Goal: Task Accomplishment & Management: Complete application form

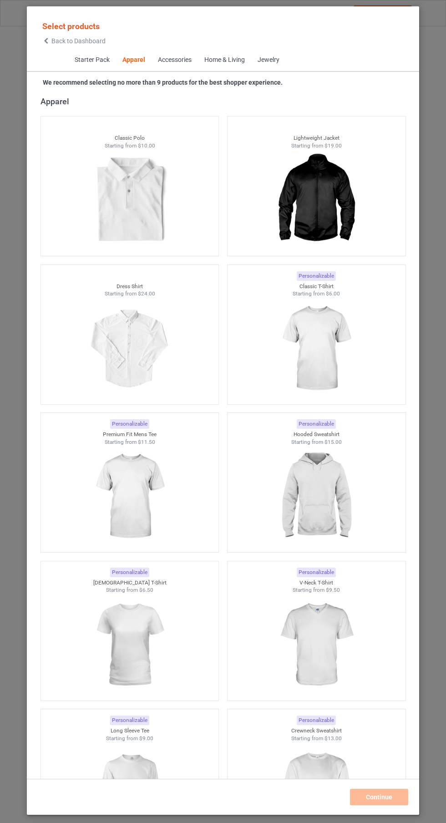
click at [332, 491] on img at bounding box center [315, 497] width 81 height 102
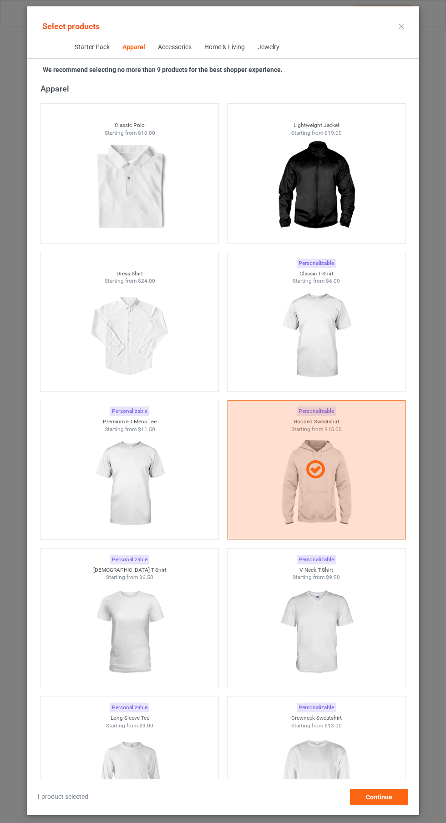
click at [335, 340] on img at bounding box center [315, 336] width 81 height 102
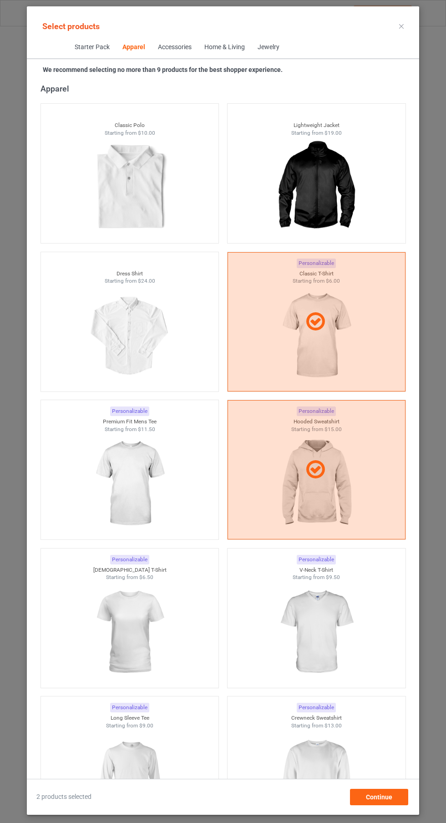
click at [180, 472] on div at bounding box center [130, 484] width 178 height 102
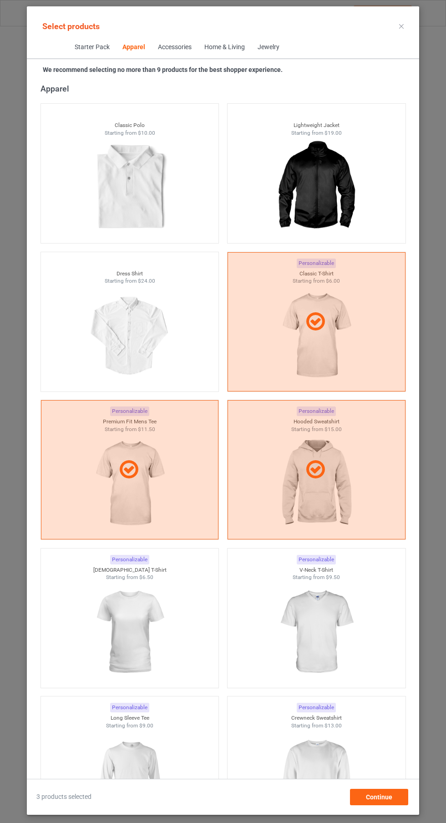
click at [338, 610] on img at bounding box center [315, 632] width 81 height 102
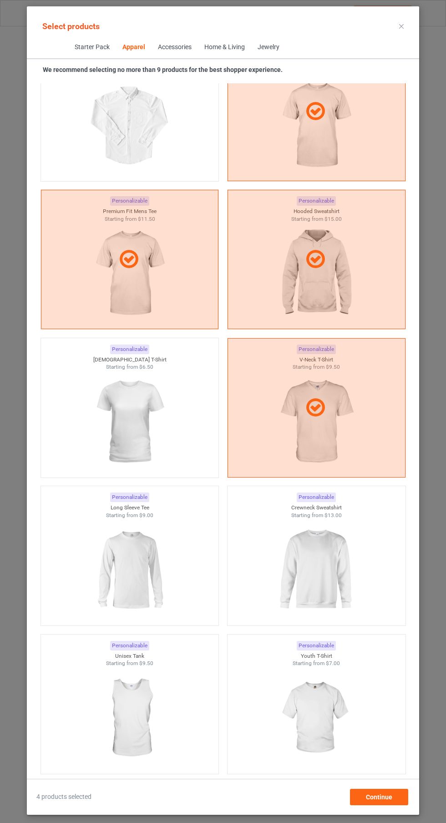
scroll to position [700, 0]
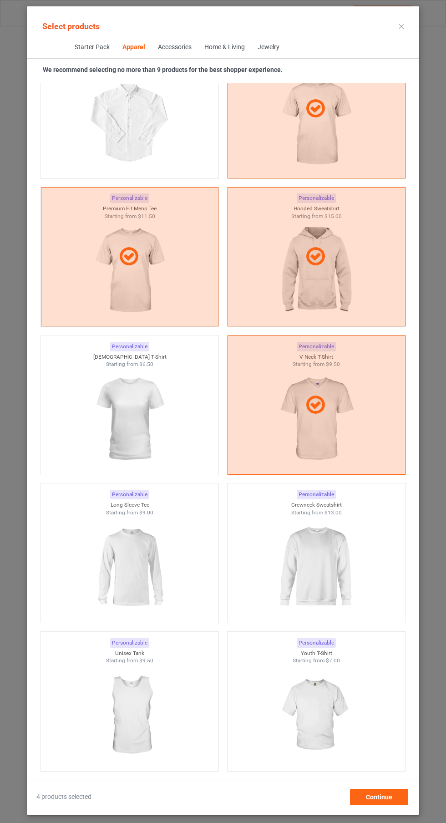
click at [161, 413] on img at bounding box center [129, 419] width 81 height 102
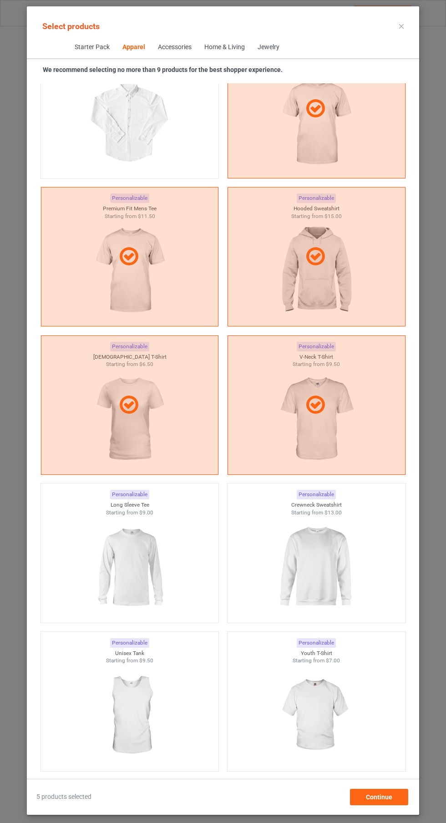
click at [285, 563] on img at bounding box center [315, 567] width 81 height 102
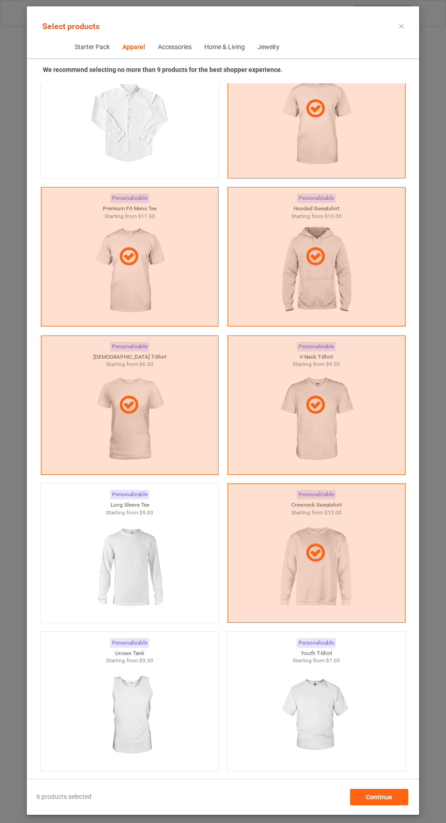
click at [166, 559] on img at bounding box center [129, 567] width 81 height 102
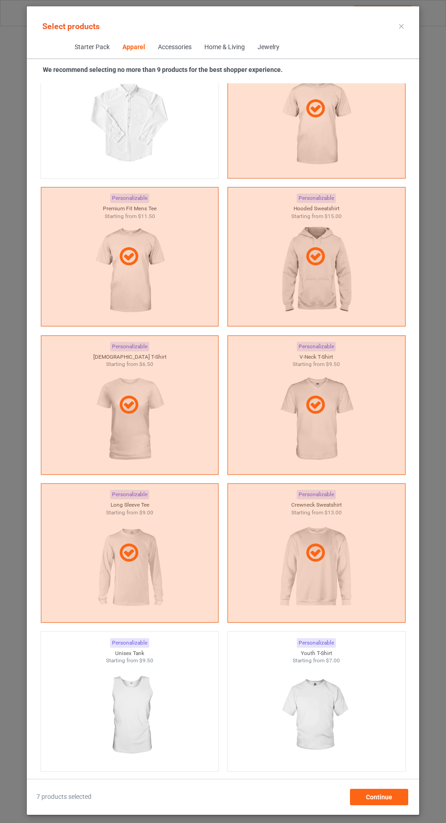
scroll to position [911, 0]
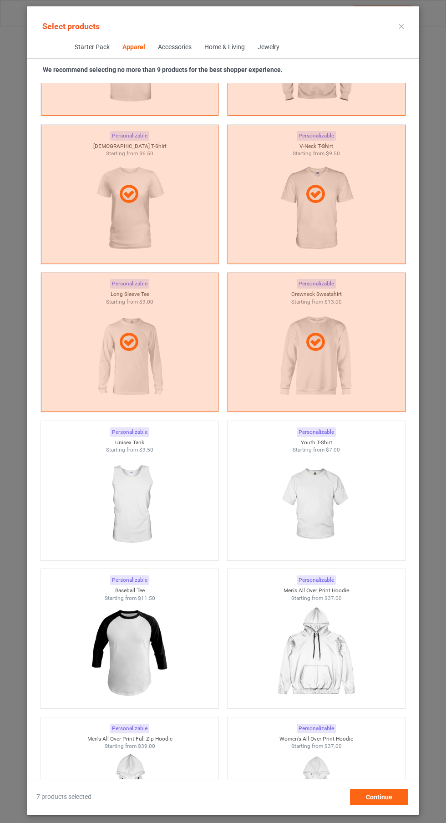
click at [314, 523] on img at bounding box center [315, 505] width 81 height 102
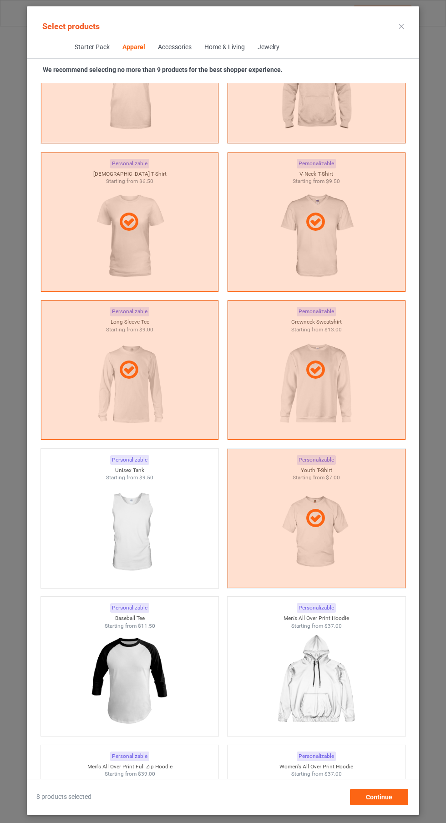
scroll to position [888, 0]
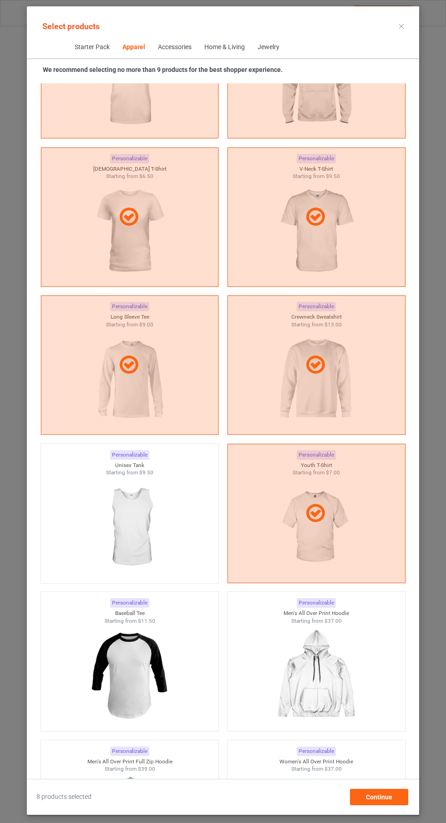
click at [314, 522] on icon at bounding box center [315, 513] width 25 height 22
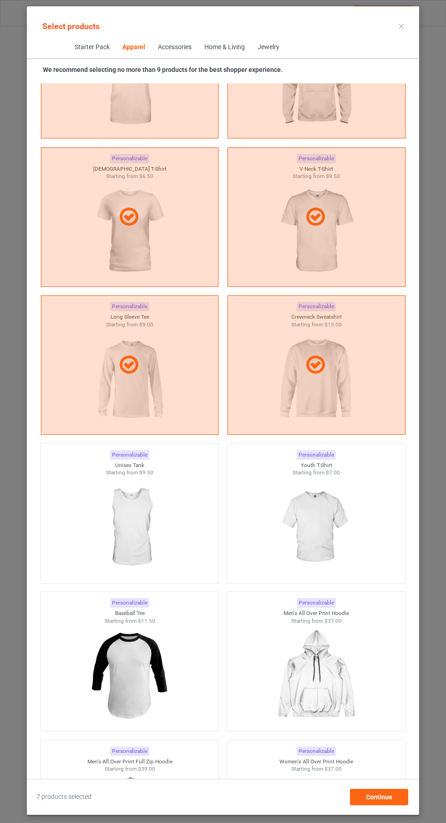
click at [293, 541] on img at bounding box center [315, 528] width 81 height 102
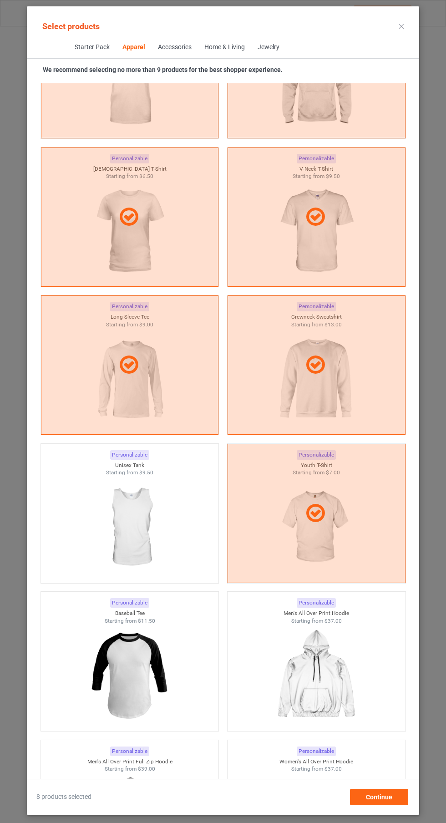
click at [187, 532] on div at bounding box center [130, 528] width 178 height 102
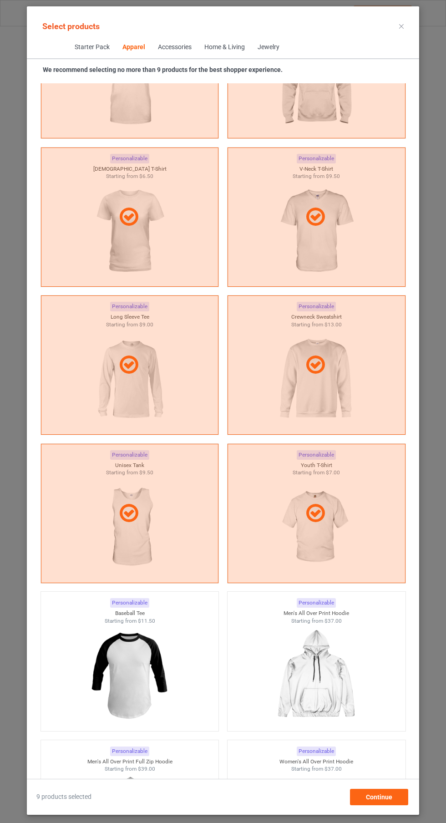
click at [401, 28] on icon at bounding box center [401, 26] width 5 height 5
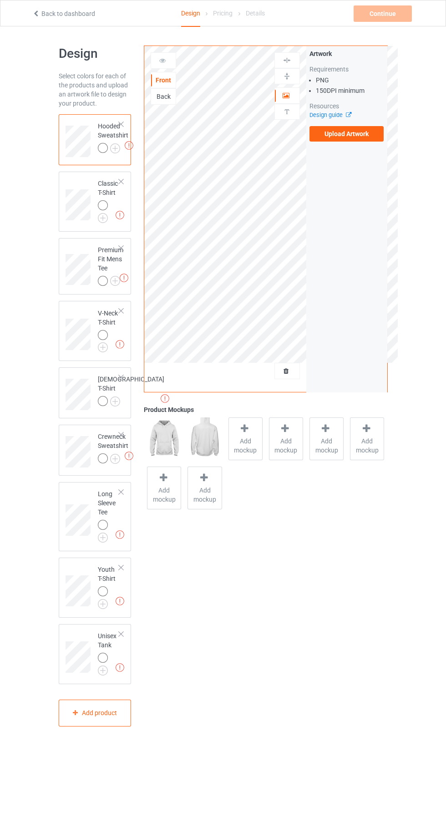
click at [375, 138] on label "Upload Artwork" at bounding box center [346, 133] width 75 height 15
click at [0, 0] on input "Upload Artwork" at bounding box center [0, 0] width 0 height 0
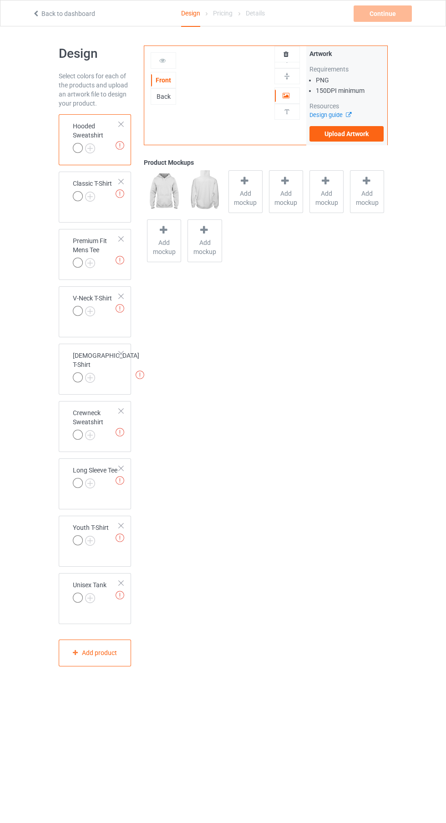
click at [360, 135] on label "Upload Artwork" at bounding box center [346, 133] width 75 height 15
click at [0, 0] on input "Upload Artwork" at bounding box center [0, 0] width 0 height 0
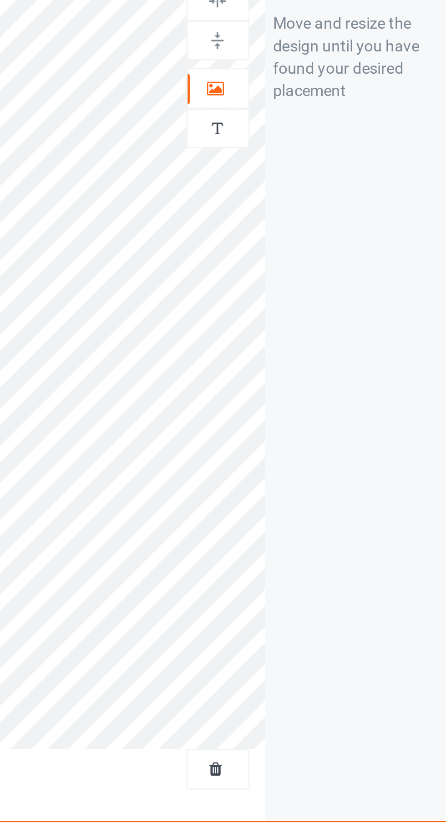
scroll to position [7, 0]
click at [292, 88] on div at bounding box center [287, 88] width 25 height 9
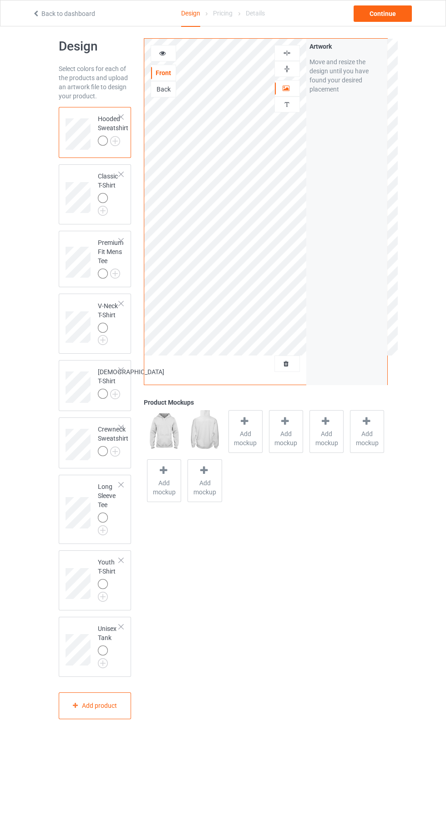
click at [0, 0] on img at bounding box center [0, 0] width 0 height 0
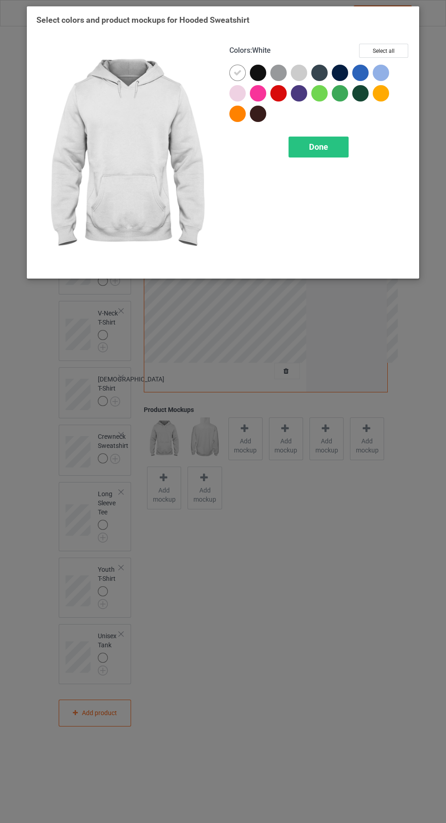
click at [359, 100] on div at bounding box center [360, 93] width 16 height 16
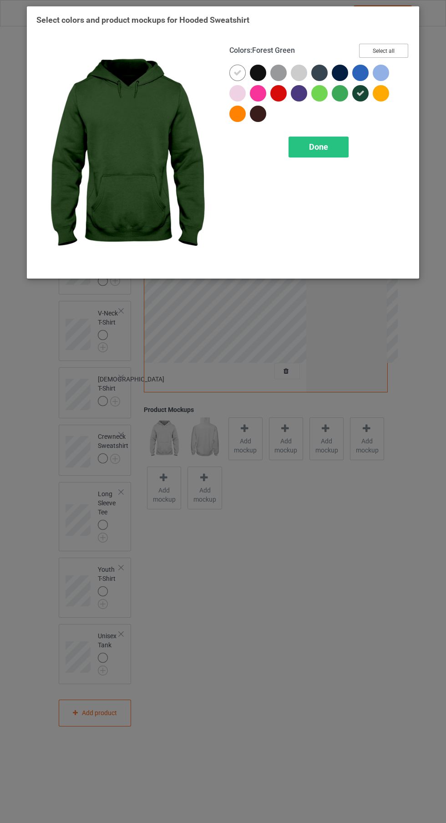
click at [392, 50] on button "Select all" at bounding box center [383, 51] width 49 height 14
click at [238, 72] on icon at bounding box center [237, 73] width 8 height 8
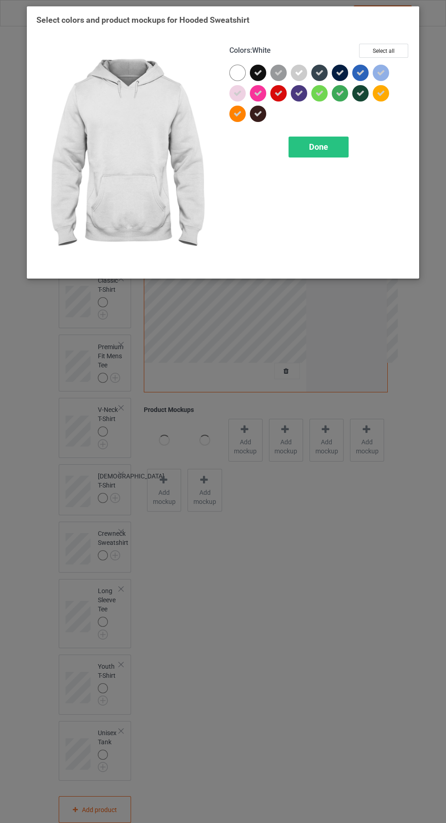
click at [232, 72] on div at bounding box center [237, 73] width 16 height 16
click at [327, 149] on span "Done" at bounding box center [318, 147] width 19 height 10
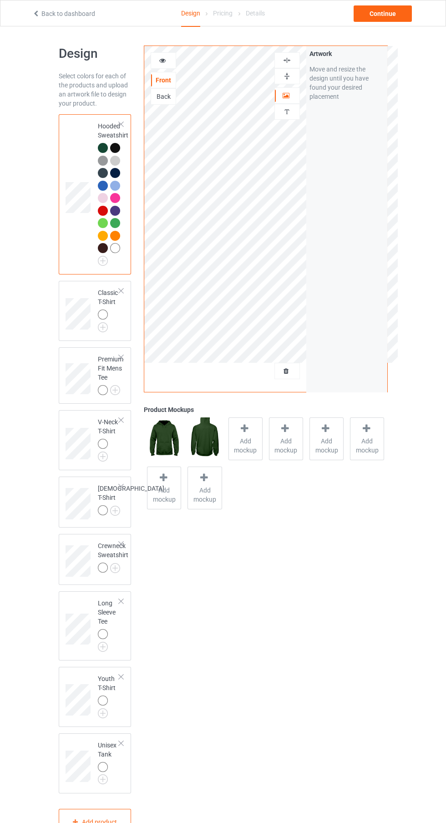
click at [100, 147] on div at bounding box center [103, 148] width 10 height 10
click at [105, 149] on div at bounding box center [103, 148] width 10 height 10
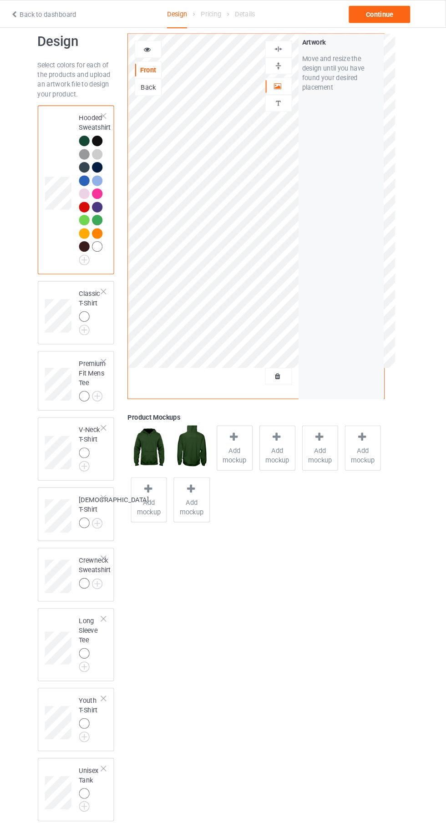
scroll to position [6, 0]
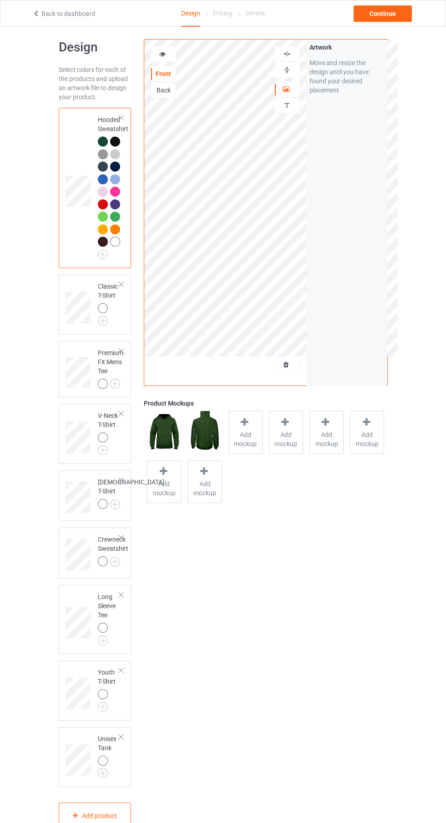
click at [251, 432] on span "Add mockup" at bounding box center [245, 439] width 33 height 18
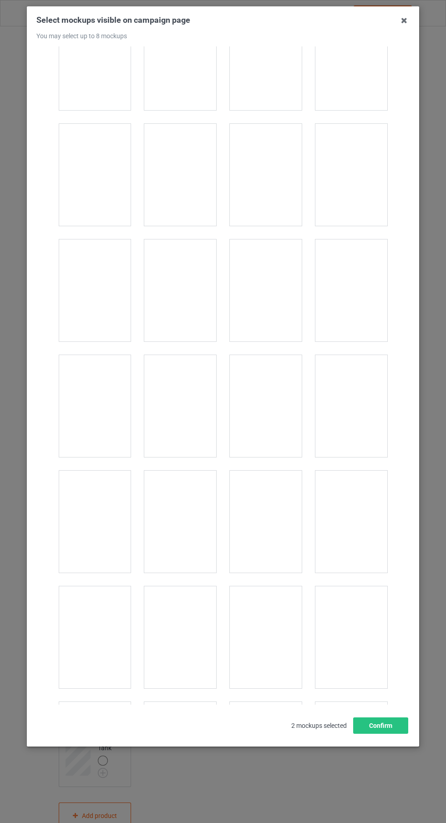
scroll to position [392, 0]
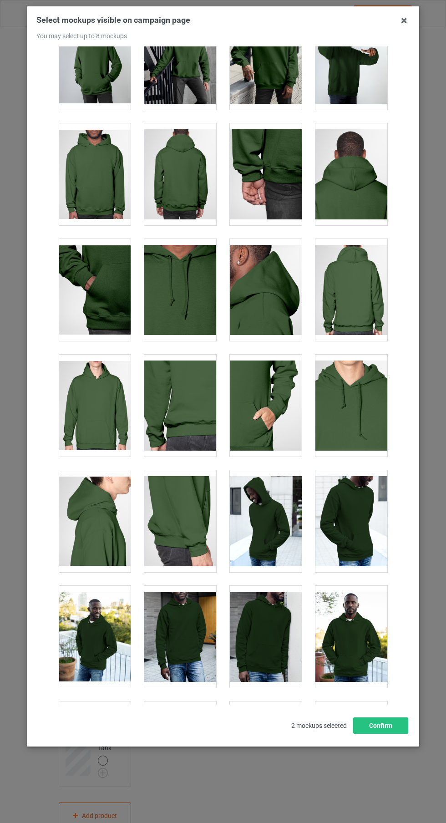
click at [271, 653] on div at bounding box center [266, 637] width 72 height 102
click at [107, 638] on div at bounding box center [95, 637] width 72 height 102
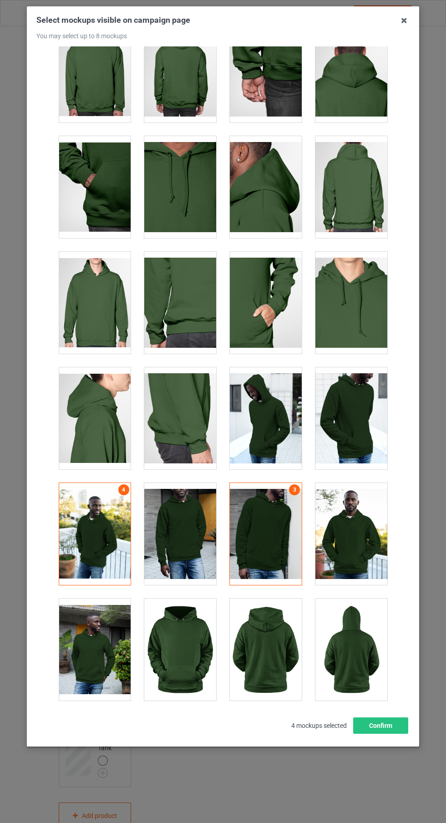
scroll to position [497, 0]
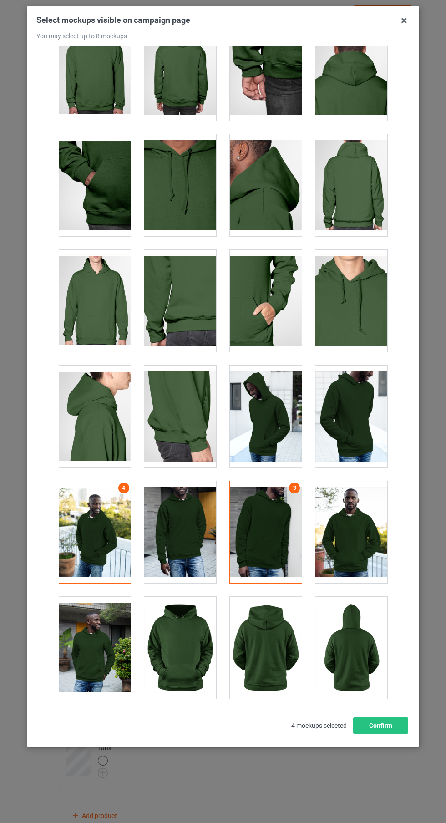
click at [358, 537] on div at bounding box center [351, 532] width 72 height 102
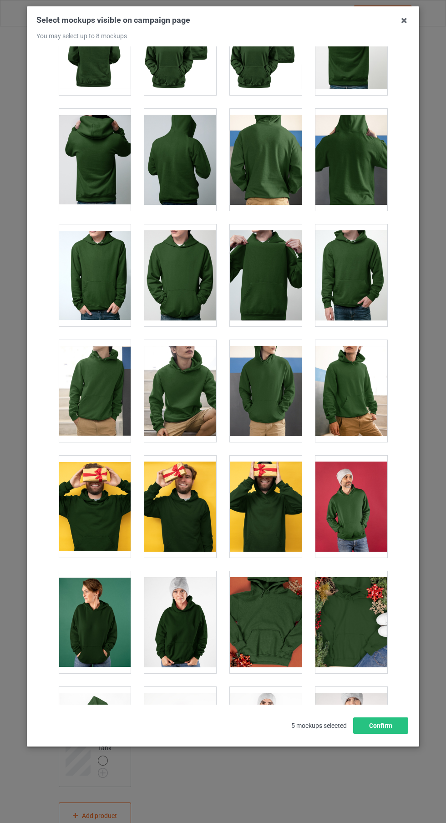
scroll to position [1364, 0]
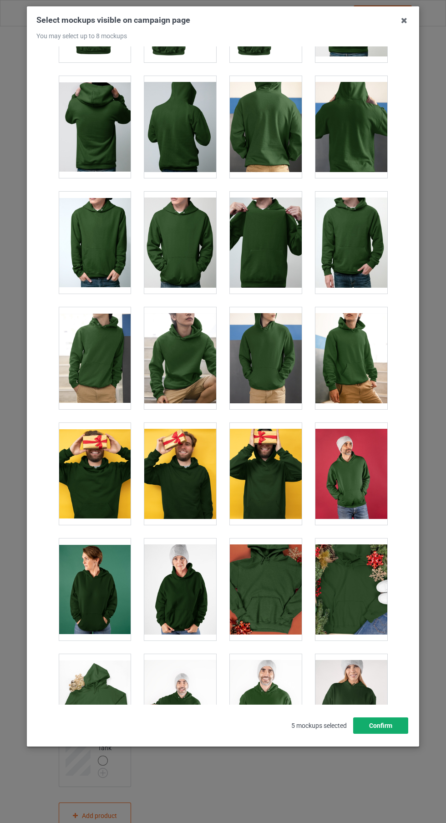
click at [381, 734] on button "Confirm" at bounding box center [380, 725] width 55 height 16
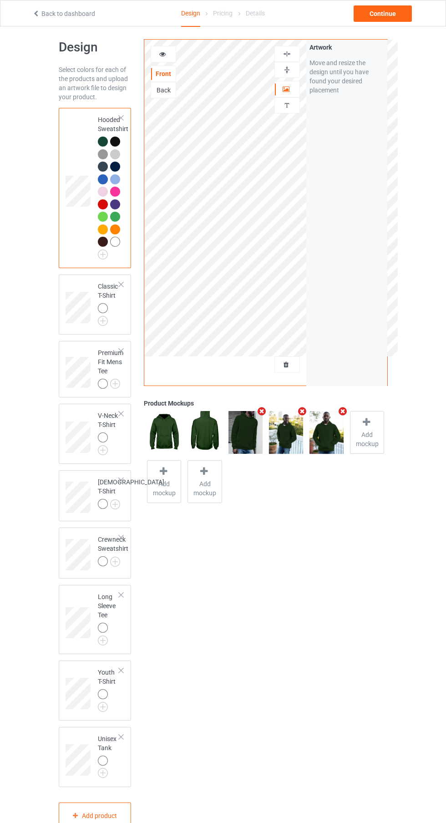
click at [256, 411] on icon "Remove mockup" at bounding box center [261, 411] width 11 height 10
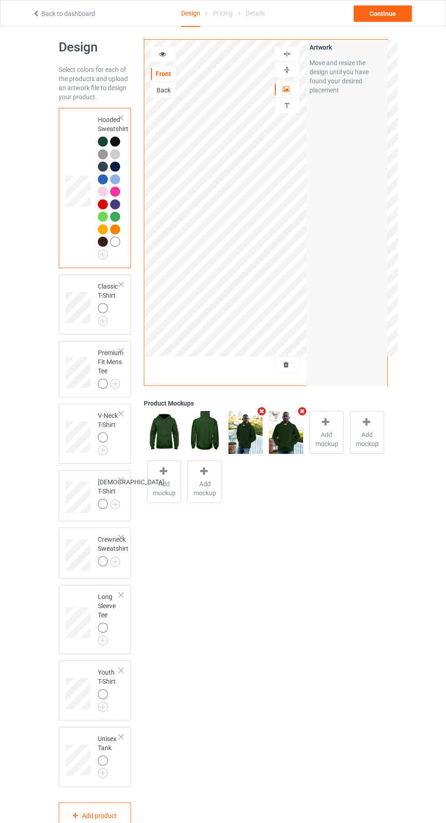
click at [0, 0] on img at bounding box center [0, 0] width 0 height 0
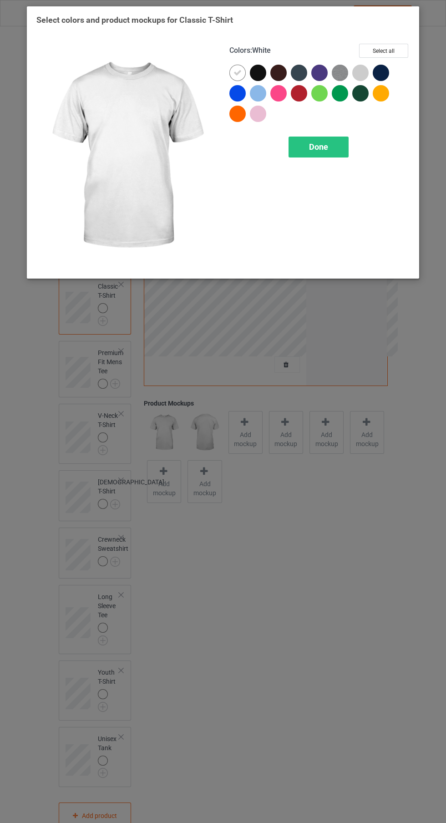
click at [360, 96] on div at bounding box center [360, 93] width 16 height 16
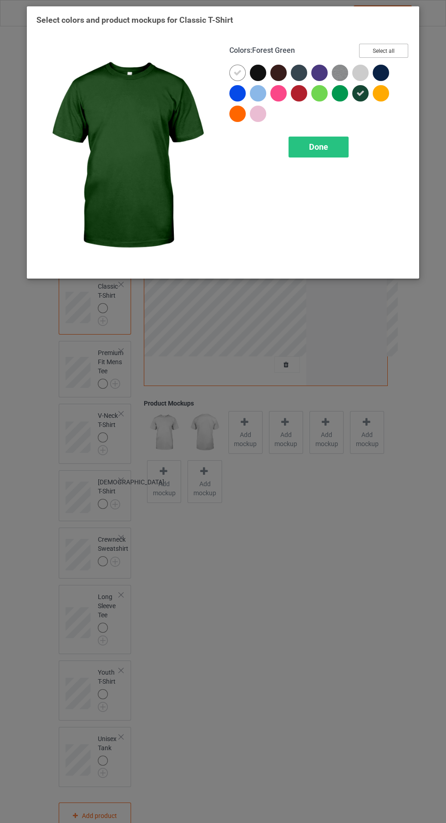
click at [389, 53] on button "Select all" at bounding box center [383, 51] width 49 height 14
click at [238, 72] on icon at bounding box center [237, 73] width 8 height 8
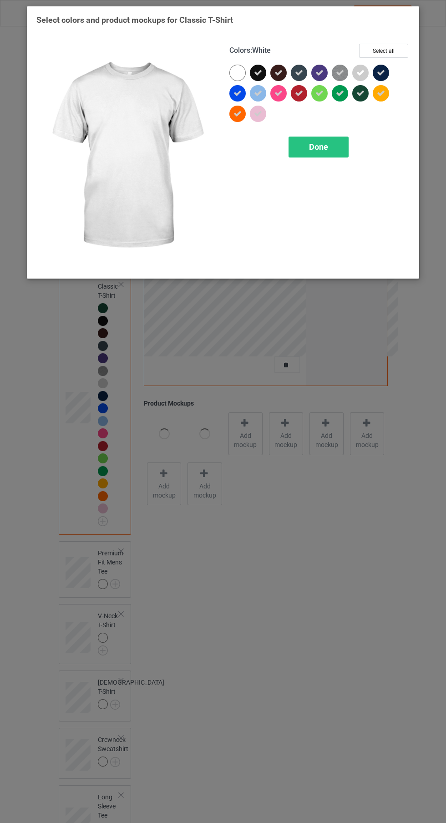
click at [231, 78] on div at bounding box center [239, 75] width 20 height 20
click at [308, 146] on div "Done" at bounding box center [319, 147] width 60 height 21
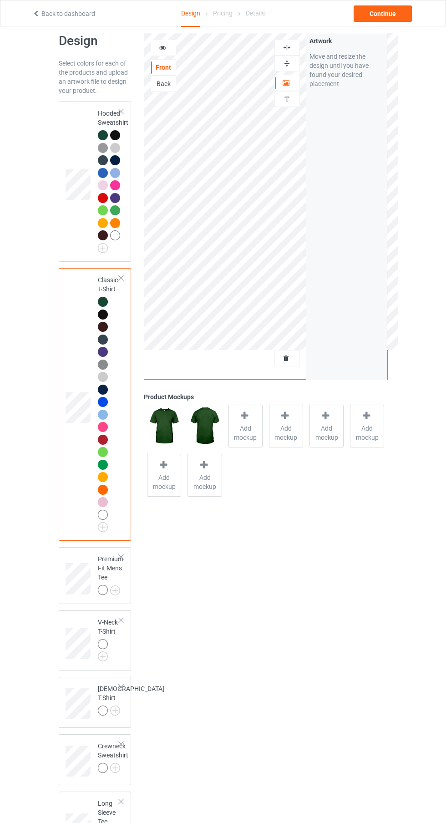
scroll to position [3, 0]
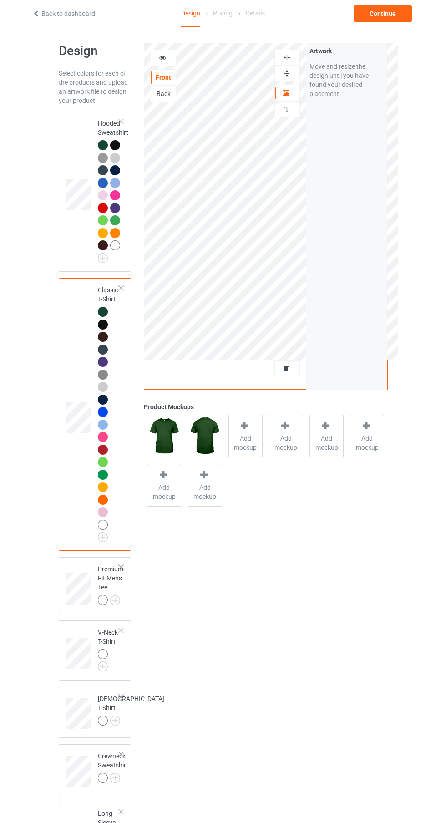
click at [121, 629] on div at bounding box center [121, 630] width 6 height 6
click at [0, 0] on img at bounding box center [0, 0] width 0 height 0
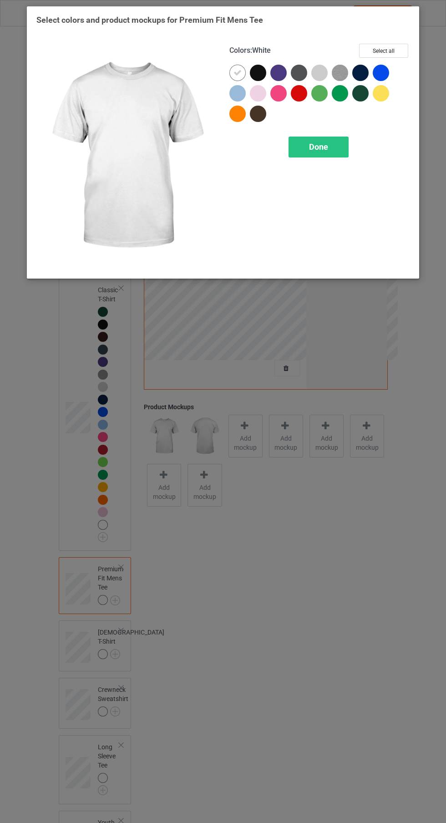
click at [363, 93] on div at bounding box center [360, 93] width 16 height 16
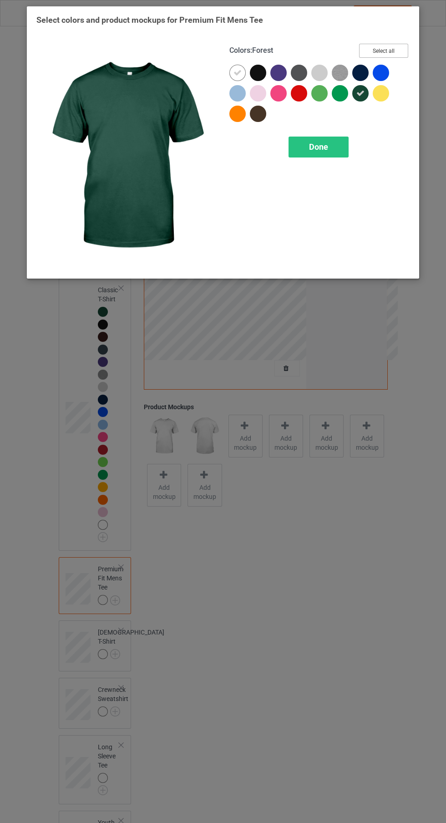
click at [396, 46] on button "Select all" at bounding box center [383, 51] width 49 height 14
click at [238, 72] on icon at bounding box center [237, 73] width 8 height 8
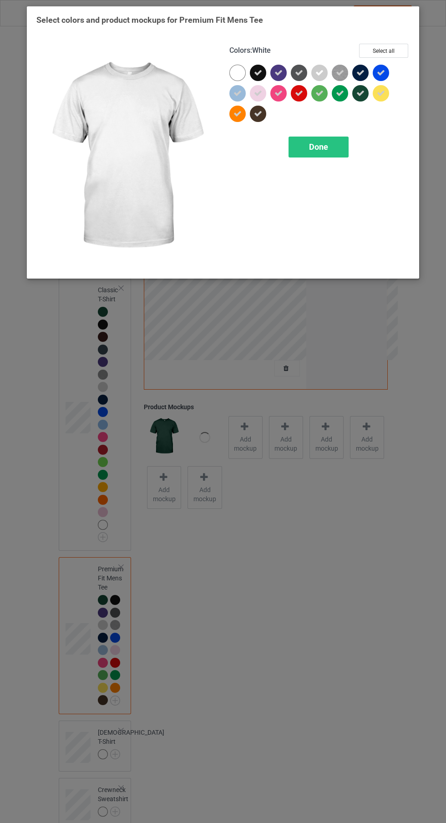
click at [236, 66] on div at bounding box center [237, 73] width 16 height 16
click at [335, 151] on div "Done" at bounding box center [319, 147] width 60 height 21
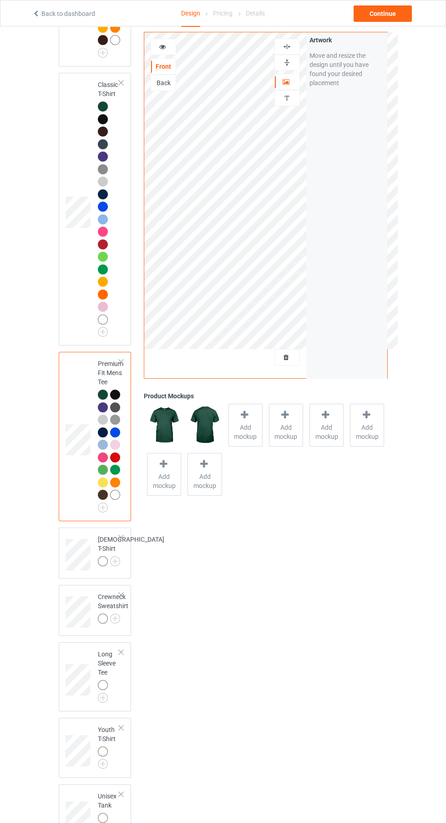
scroll to position [232, 0]
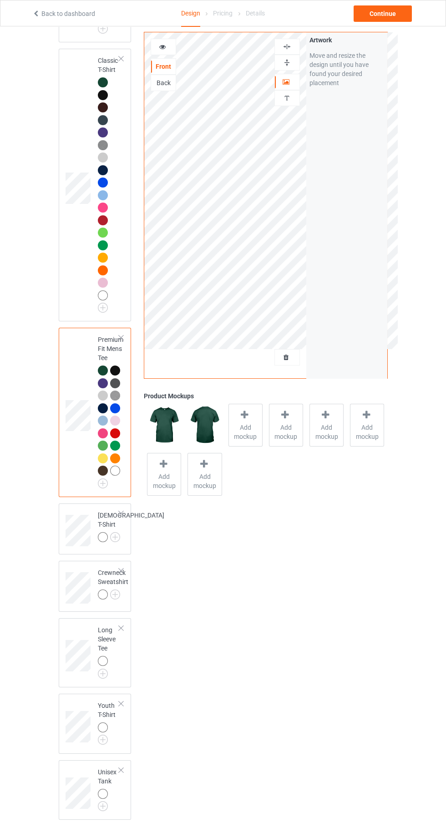
click at [0, 0] on img at bounding box center [0, 0] width 0 height 0
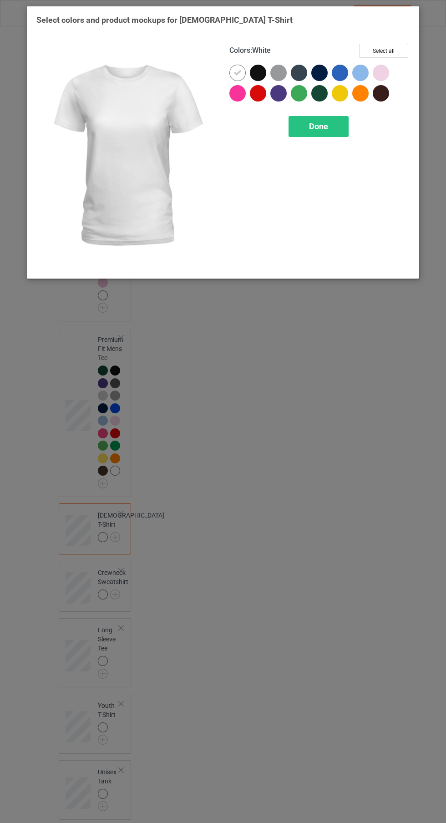
click at [320, 98] on div at bounding box center [319, 93] width 16 height 16
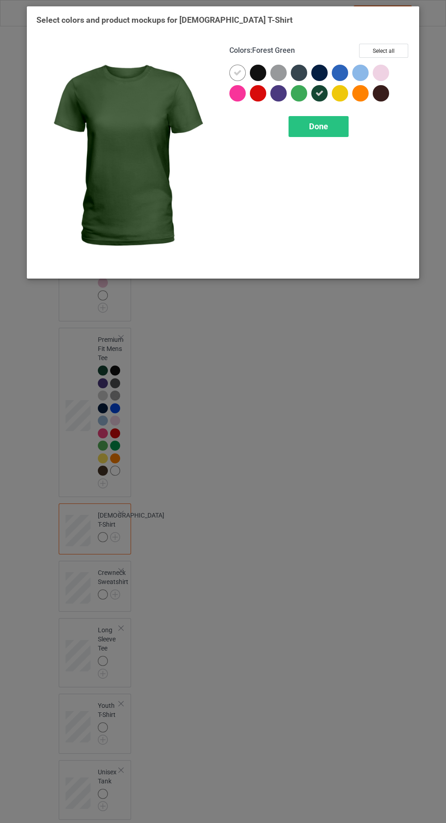
click at [399, 47] on button "Select all" at bounding box center [383, 51] width 49 height 14
click at [241, 76] on icon at bounding box center [237, 73] width 8 height 8
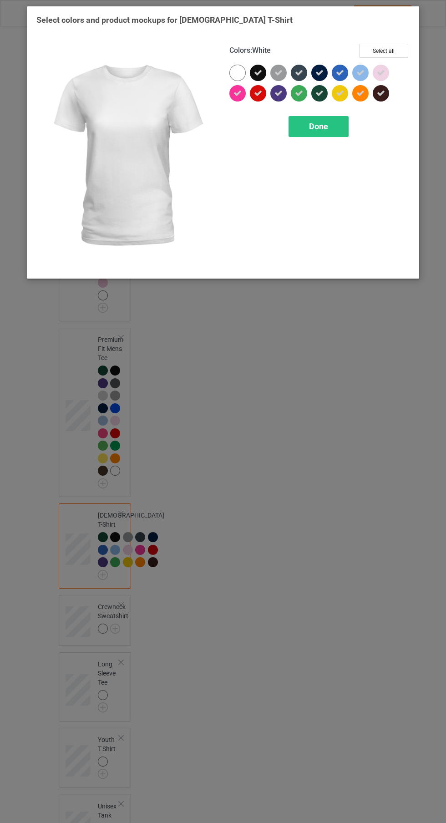
click at [236, 68] on div at bounding box center [237, 73] width 16 height 16
click at [330, 133] on div "Done" at bounding box center [319, 126] width 60 height 21
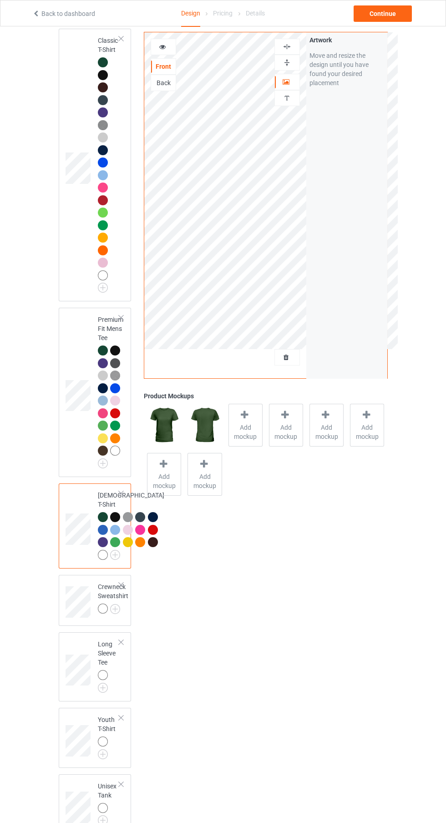
scroll to position [420, 0]
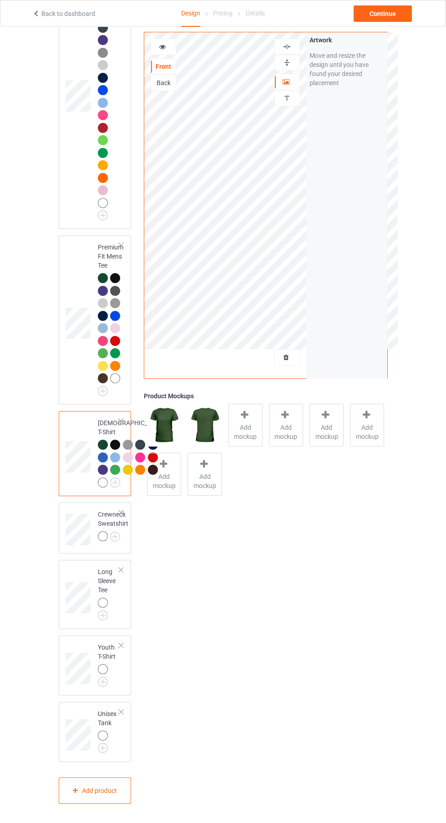
click at [0, 0] on img at bounding box center [0, 0] width 0 height 0
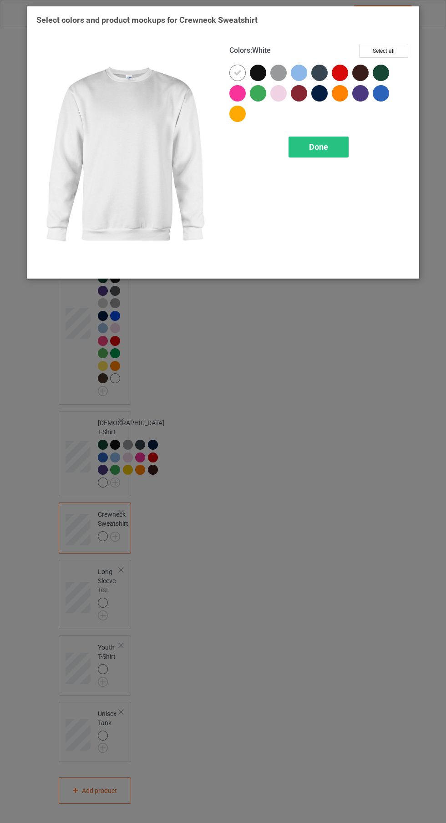
click at [383, 72] on div at bounding box center [381, 73] width 16 height 16
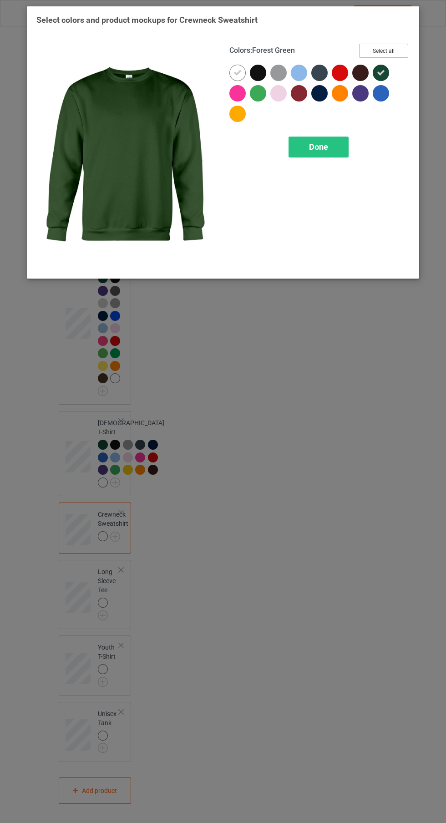
click at [404, 45] on button "Select all" at bounding box center [383, 51] width 49 height 14
click at [237, 72] on icon at bounding box center [237, 73] width 8 height 8
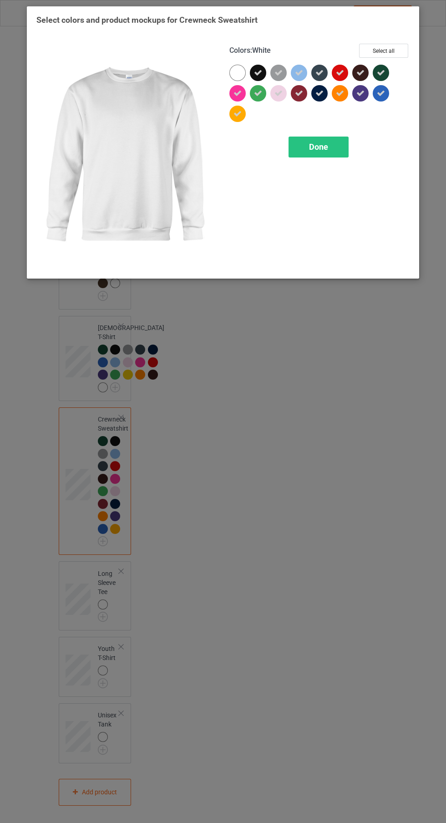
click at [236, 73] on div at bounding box center [237, 73] width 16 height 16
click at [330, 154] on div "Done" at bounding box center [319, 147] width 60 height 21
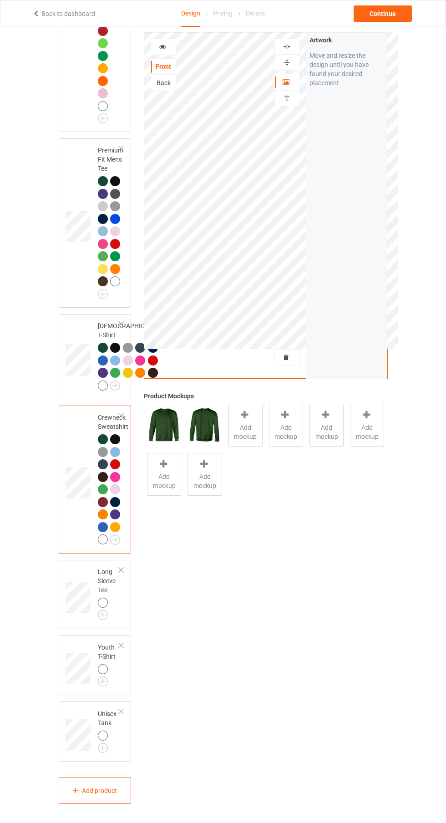
scroll to position [517, 0]
click at [0, 0] on img at bounding box center [0, 0] width 0 height 0
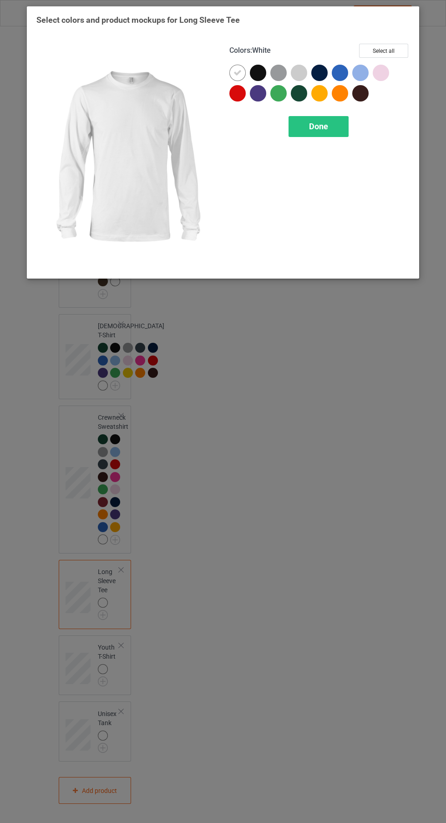
click at [297, 91] on div at bounding box center [299, 93] width 16 height 16
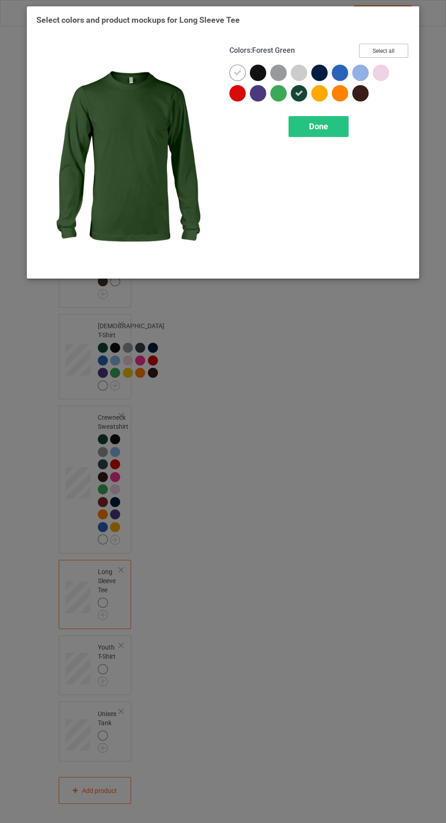
click at [406, 50] on button "Select all" at bounding box center [383, 51] width 49 height 14
click at [235, 69] on icon at bounding box center [237, 73] width 8 height 8
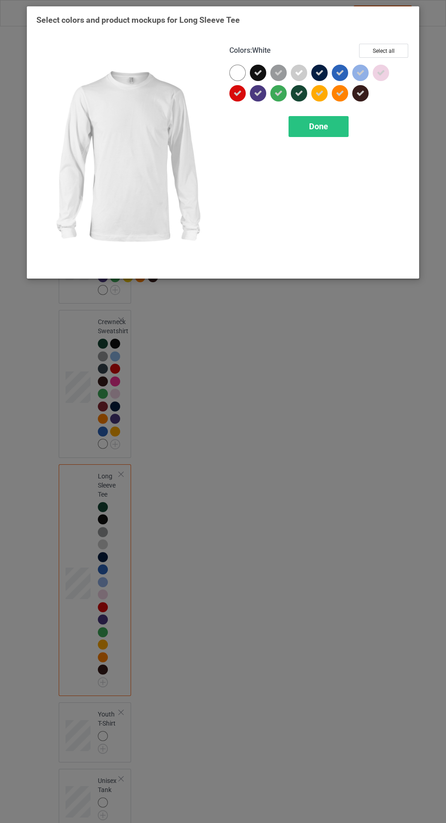
click at [233, 73] on div at bounding box center [237, 73] width 16 height 16
click at [328, 134] on div "Done" at bounding box center [319, 126] width 60 height 21
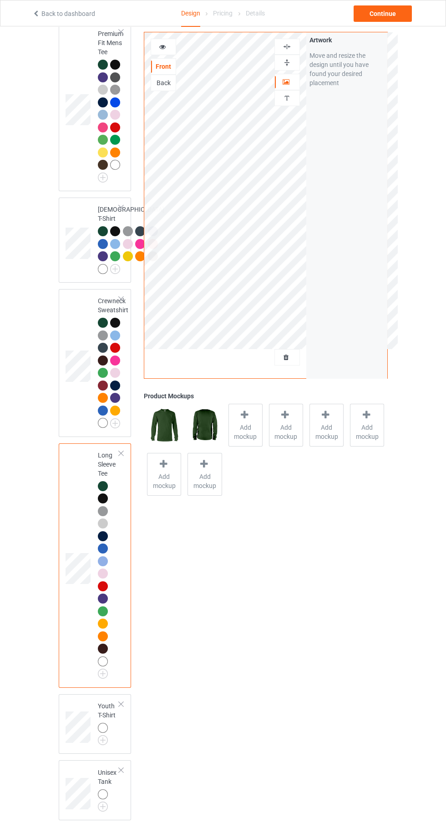
scroll to position [692, 0]
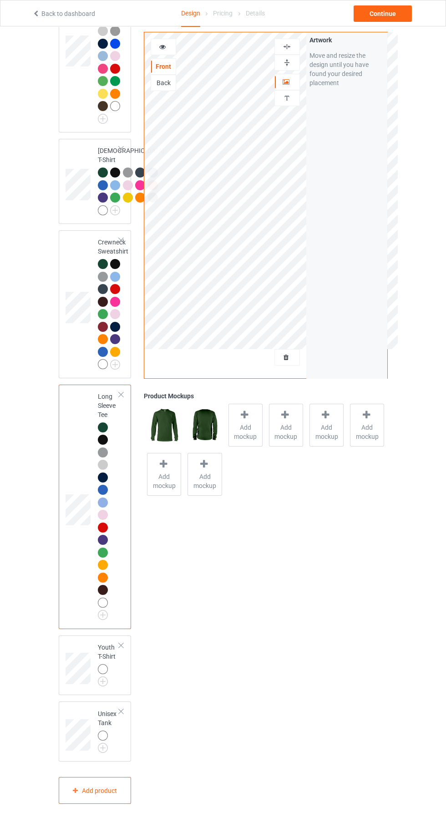
click at [0, 0] on img at bounding box center [0, 0] width 0 height 0
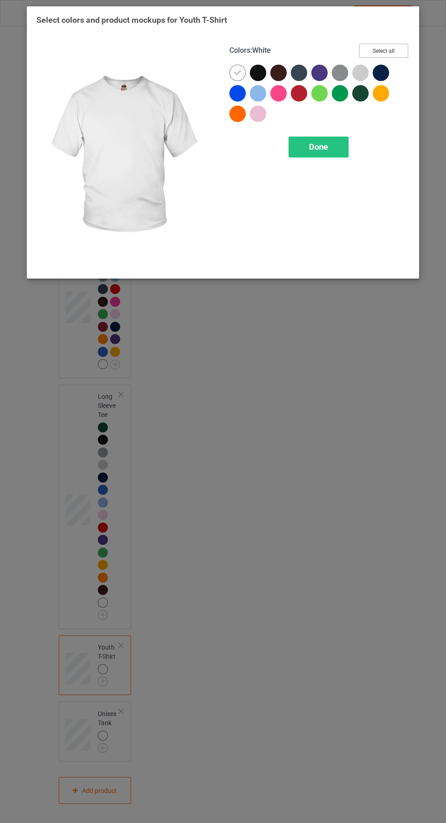
click at [404, 52] on button "Select all" at bounding box center [383, 51] width 49 height 14
click at [360, 93] on icon at bounding box center [360, 93] width 8 height 8
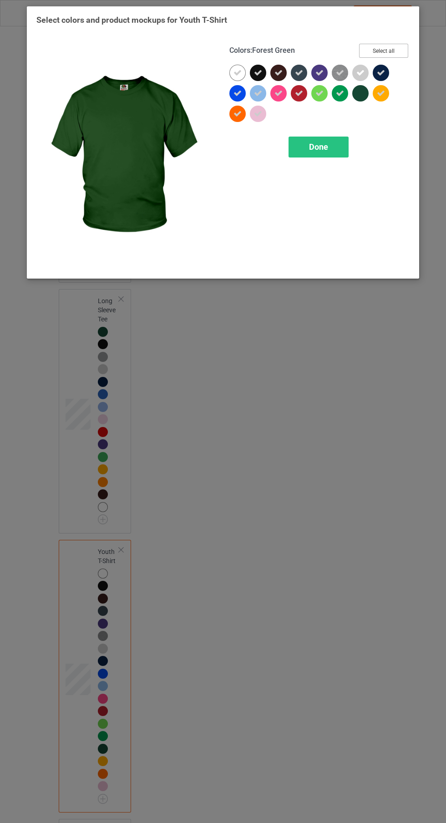
click at [403, 50] on button "Select all" at bounding box center [383, 51] width 49 height 14
click at [396, 49] on button "Reset to Default" at bounding box center [375, 51] width 66 height 14
click at [358, 94] on div at bounding box center [360, 93] width 16 height 16
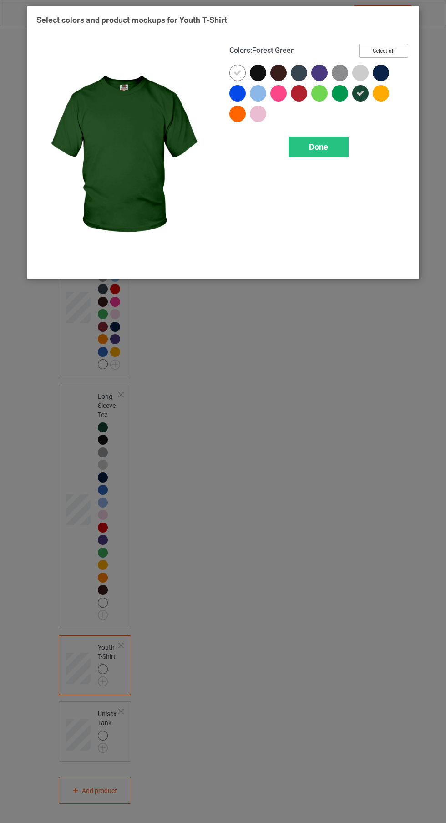
click at [396, 53] on button "Select all" at bounding box center [383, 51] width 49 height 14
click at [238, 72] on icon at bounding box center [237, 73] width 8 height 8
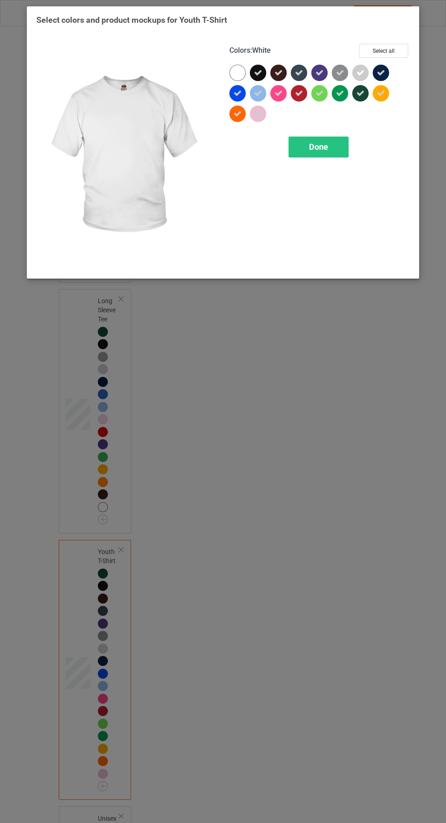
click at [235, 72] on div at bounding box center [237, 73] width 16 height 16
click at [332, 149] on div "Done" at bounding box center [319, 147] width 60 height 21
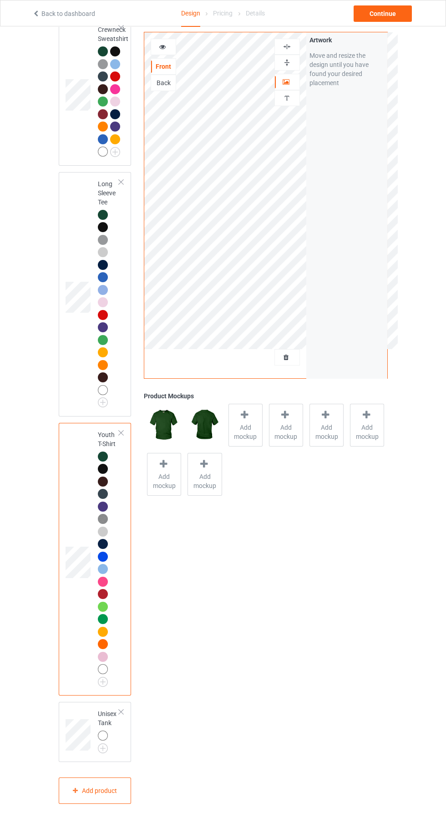
scroll to position [905, 0]
click at [0, 0] on img at bounding box center [0, 0] width 0 height 0
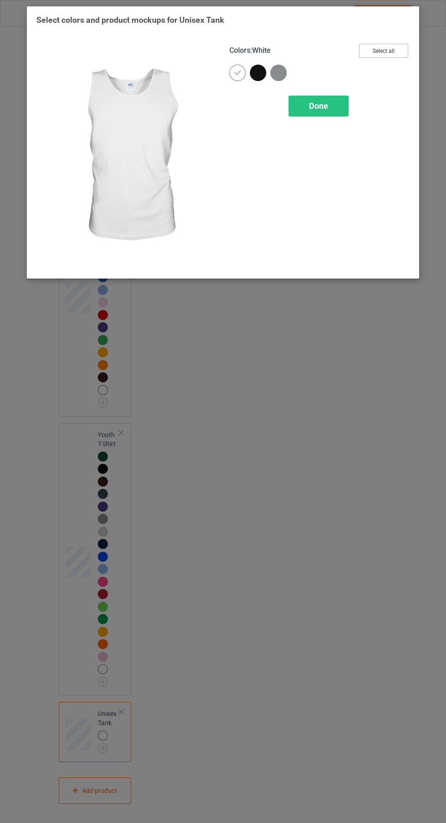
click at [396, 56] on button "Select all" at bounding box center [383, 51] width 49 height 14
click at [329, 96] on div "Done" at bounding box center [319, 106] width 60 height 21
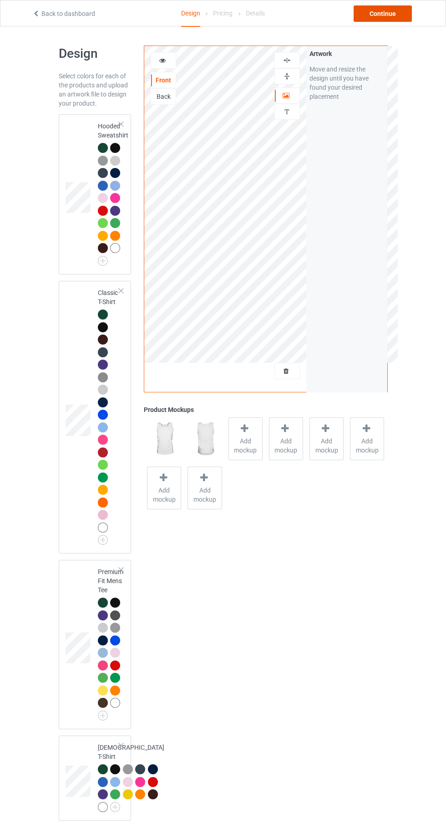
click at [394, 8] on div "Continue" at bounding box center [383, 13] width 58 height 16
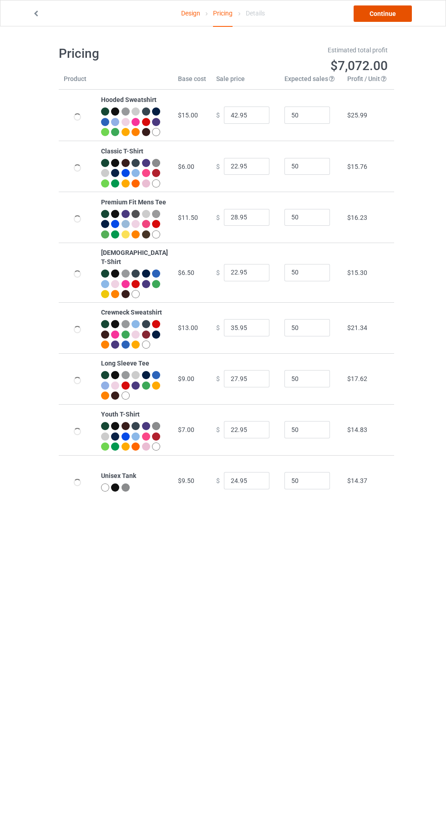
click at [395, 17] on link "Continue" at bounding box center [383, 13] width 58 height 16
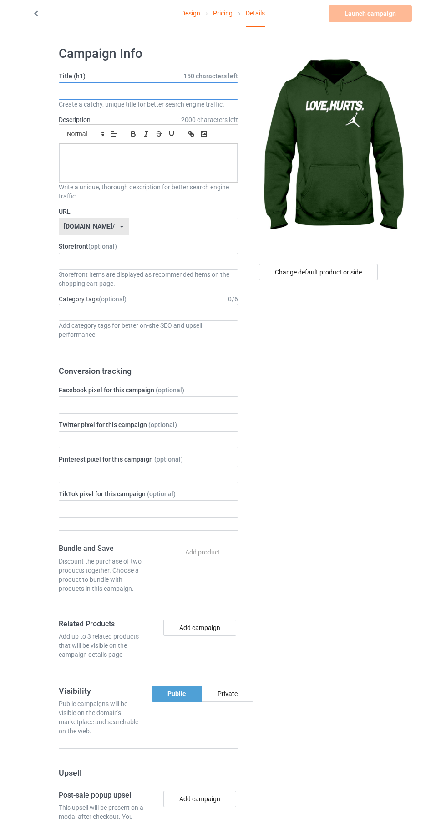
click at [172, 91] on input "text" at bounding box center [148, 90] width 179 height 17
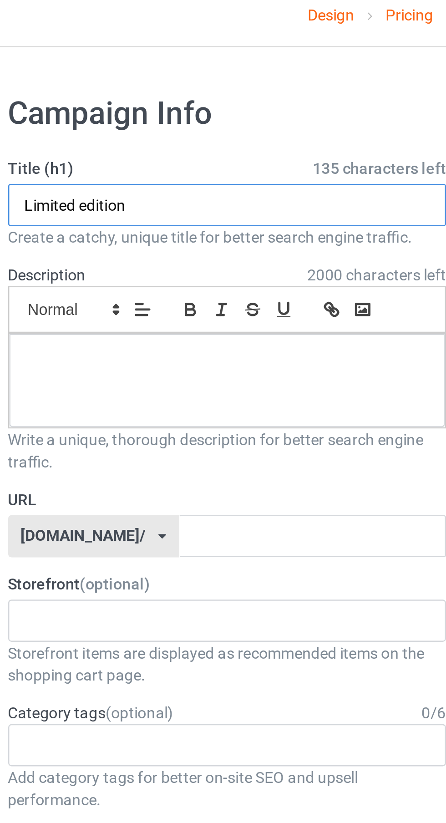
type input "Limited edition"
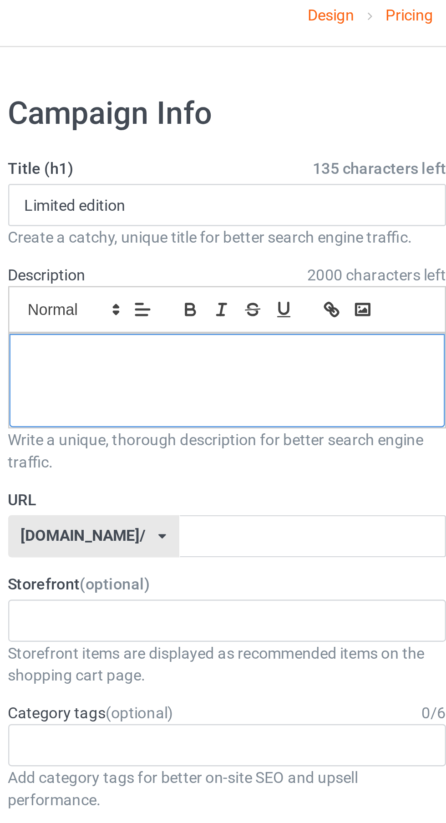
click at [166, 159] on div at bounding box center [148, 163] width 178 height 38
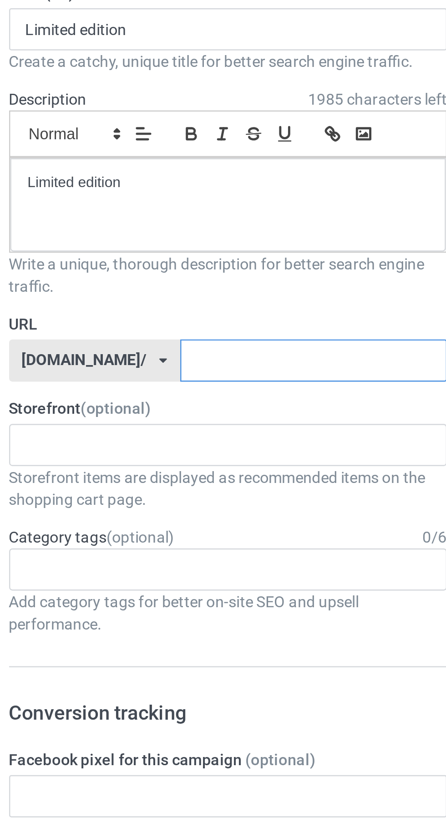
click at [166, 229] on input "text" at bounding box center [183, 226] width 109 height 17
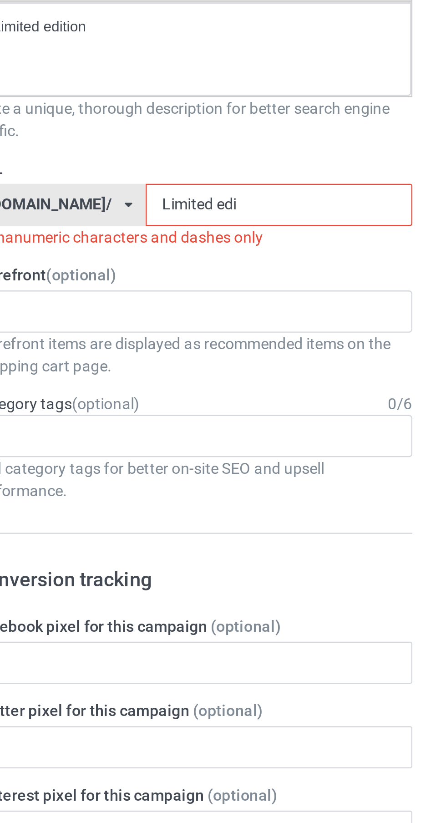
click at [155, 230] on input "Limited edi" at bounding box center [183, 226] width 109 height 17
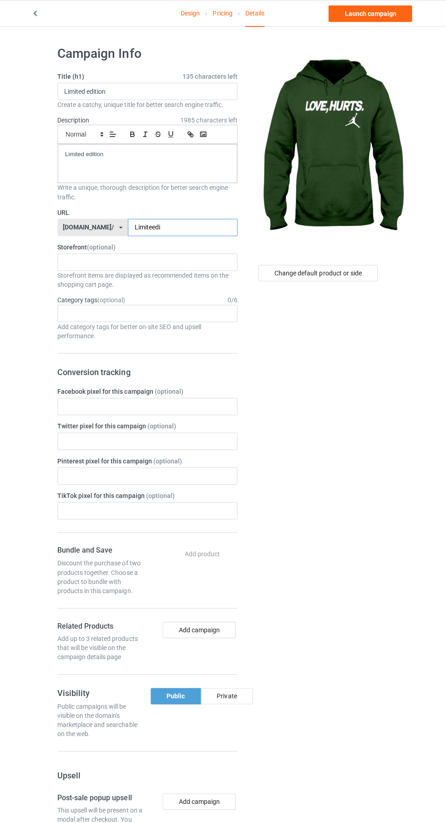
type input "Limiteedi"
click at [187, 80] on span "135 characters left" at bounding box center [210, 75] width 55 height 9
click at [193, 117] on span "1985 characters left" at bounding box center [209, 119] width 57 height 9
click at [176, 93] on input "Limited edition" at bounding box center [148, 90] width 179 height 17
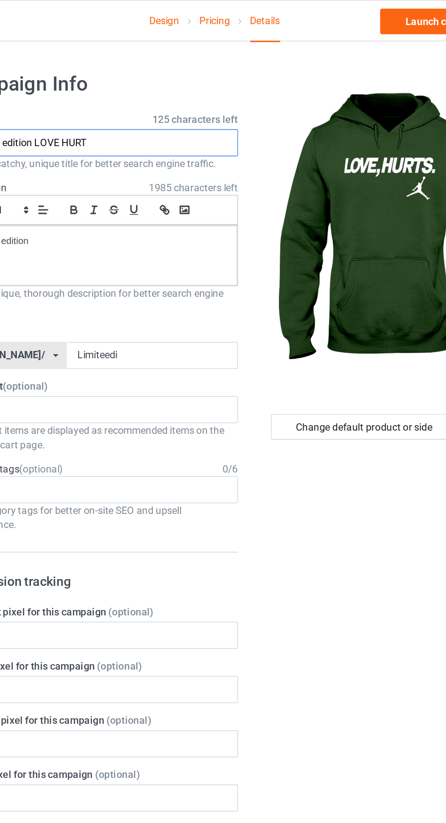
type input "Limited edition LOVE HURTS"
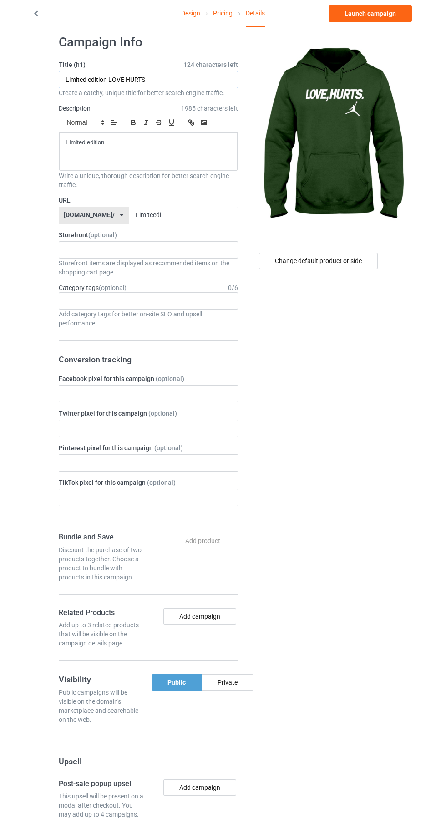
scroll to position [20, 0]
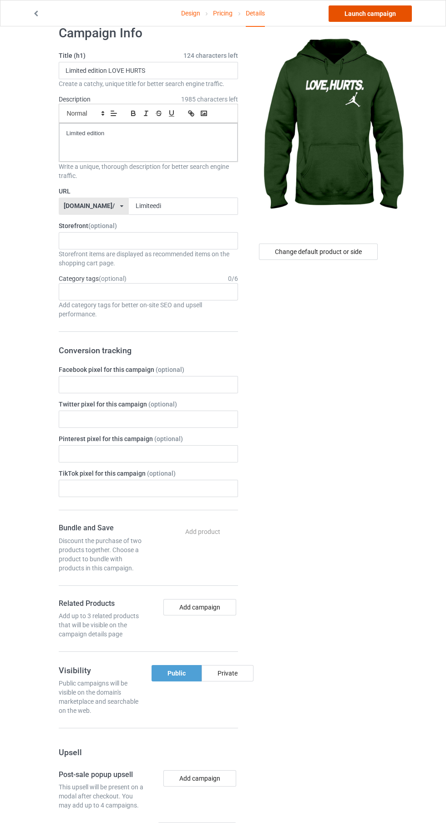
click at [388, 10] on link "Launch campaign" at bounding box center [370, 13] width 83 height 16
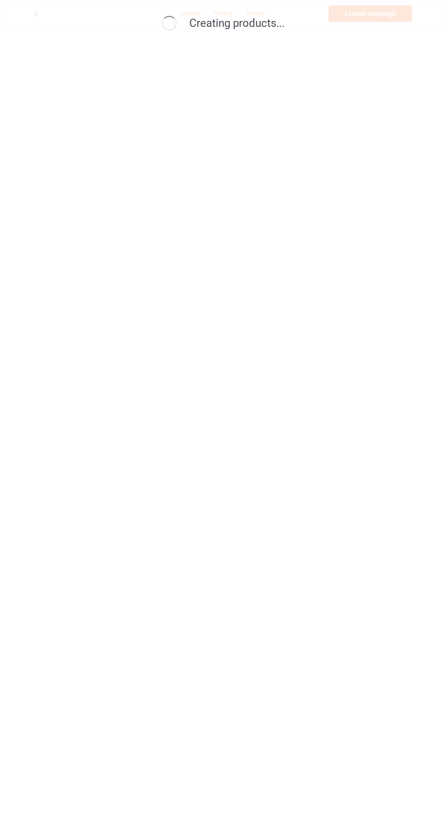
click at [440, 296] on div "Creating products..." at bounding box center [223, 411] width 446 height 823
